Goal: Task Accomplishment & Management: Complete application form

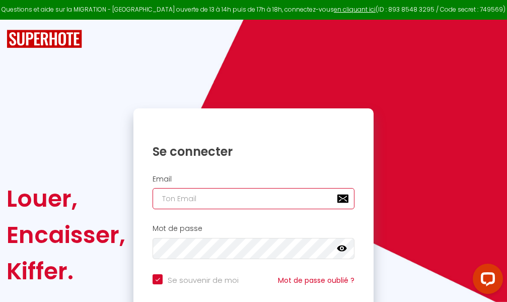
click at [245, 197] on input "email" at bounding box center [254, 198] width 202 height 21
type input "m"
checkbox input "true"
type input "ma"
checkbox input "true"
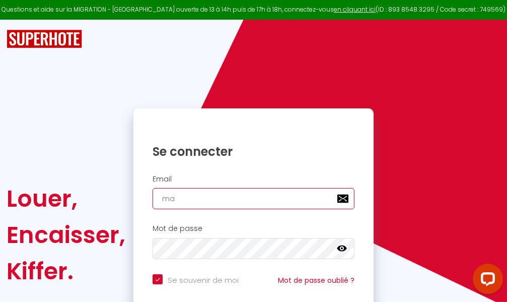
type input "mar"
checkbox input "true"
type input "marc"
checkbox input "true"
type input "marcd"
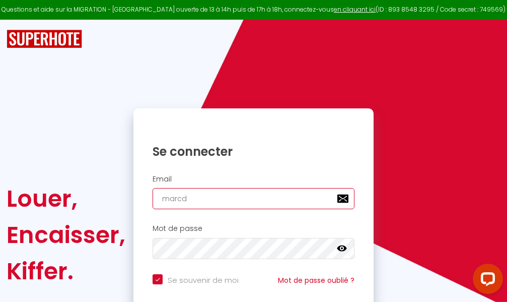
checkbox input "true"
type input "marcdp"
checkbox input "true"
type input "marcdpo"
checkbox input "true"
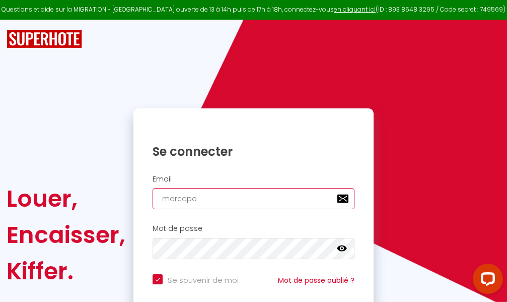
type input "marcdpoz"
checkbox input "true"
type input "marcdpoz."
checkbox input "true"
type input "marcdpoz.l"
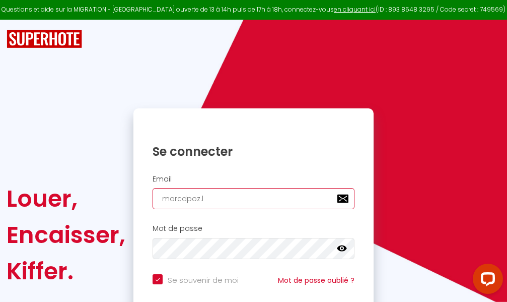
checkbox input "true"
type input "marcdpoz.lo"
checkbox input "true"
type input "marcdpoz.loc"
checkbox input "true"
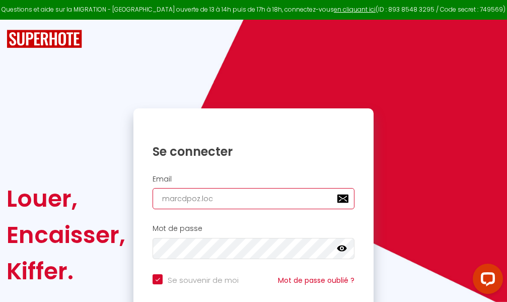
type input "marcdpoz.loca"
checkbox input "true"
type input "marcdpoz.locat"
checkbox input "true"
type input "marcdpoz.locati"
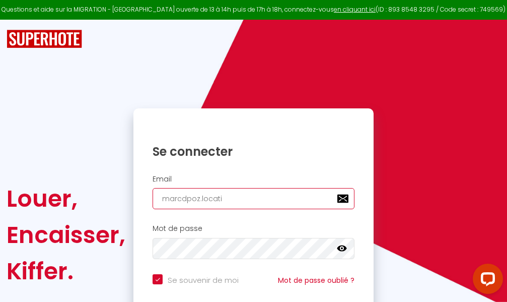
checkbox input "true"
type input "marcdpoz.locatio"
checkbox input "true"
type input "marcdpoz.location"
checkbox input "true"
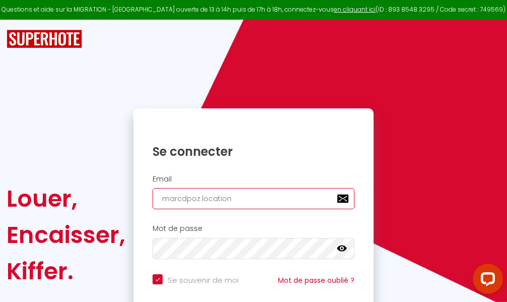
type input "marcdpoz.location@"
checkbox input "true"
type input "marcdpoz.location@g"
checkbox input "true"
type input "marcdpoz.location@gm"
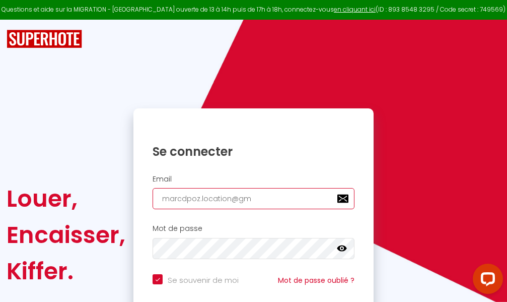
checkbox input "true"
type input "marcdpoz.location@gma"
checkbox input "true"
type input "marcdpoz.location@gmai"
checkbox input "true"
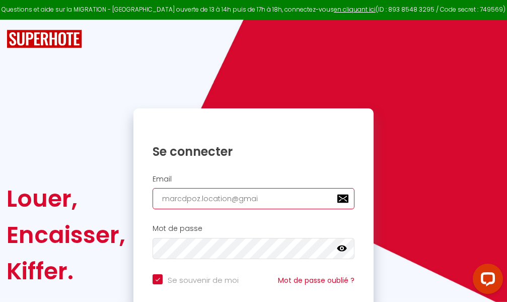
type input "marcdpoz.location@gmail"
checkbox input "true"
type input "marcdpoz.location@gmail."
checkbox input "true"
type input "marcdpoz.location@gmail.c"
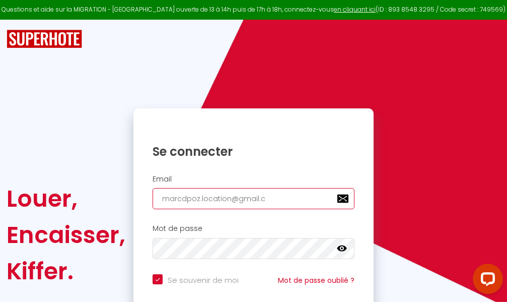
checkbox input "true"
type input "marcdpoz.location@gmail.co"
checkbox input "true"
type input "marcdpoz.location@gmail.com"
checkbox input "true"
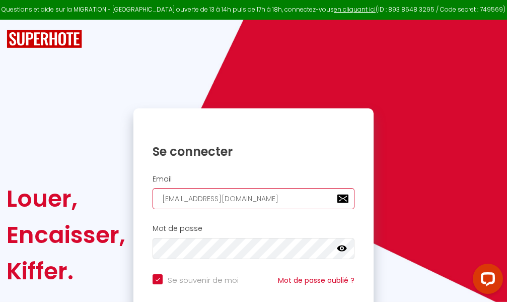
type input "marcdpoz.location@gmail.com"
click at [257, 200] on input "email" at bounding box center [254, 198] width 202 height 21
